Goal: Navigation & Orientation: Understand site structure

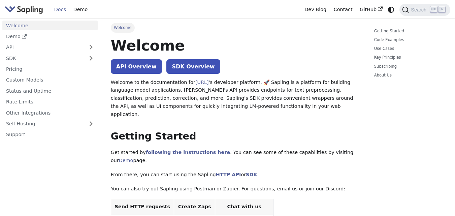
click at [94, 0] on nav "Docs Demo Dev Blog Contact GitHub Search K" at bounding box center [227, 9] width 455 height 18
